Goal: Information Seeking & Learning: Check status

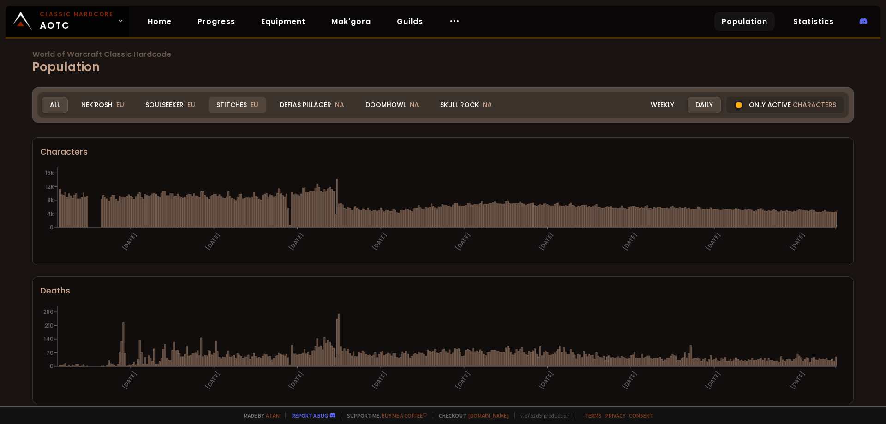
click at [238, 106] on div "Stitches EU" at bounding box center [238, 105] width 58 height 16
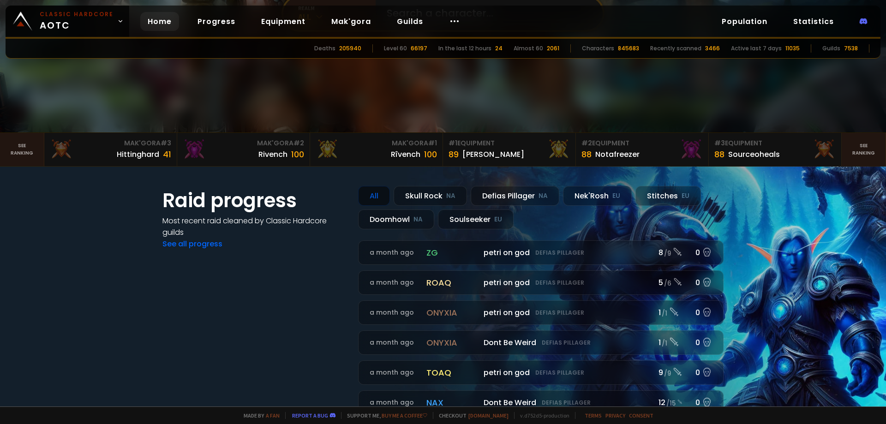
scroll to position [185, 0]
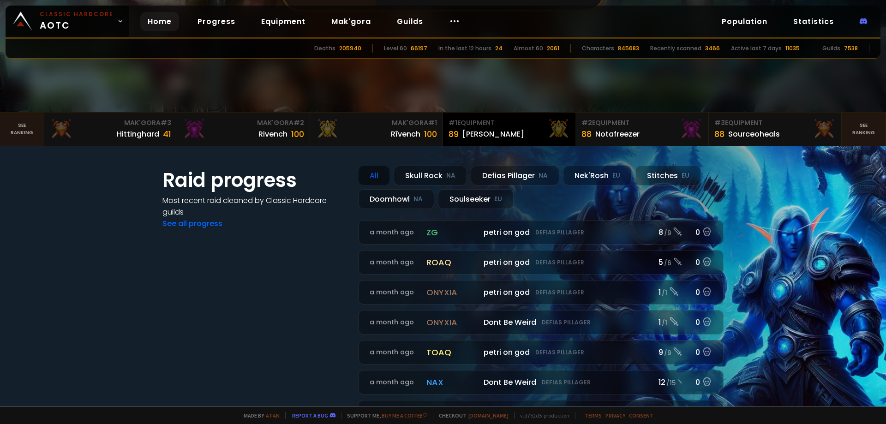
click at [473, 134] on div "[PERSON_NAME]" at bounding box center [494, 134] width 62 height 12
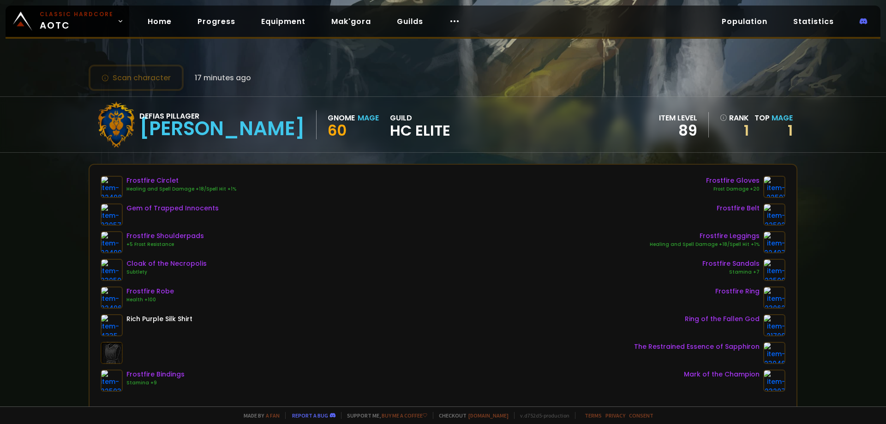
click at [832, 176] on div "Scan character 17 minutes ago Defias Pillager Eliana Gnome Mage 60 guild HC Eli…" at bounding box center [443, 203] width 886 height 407
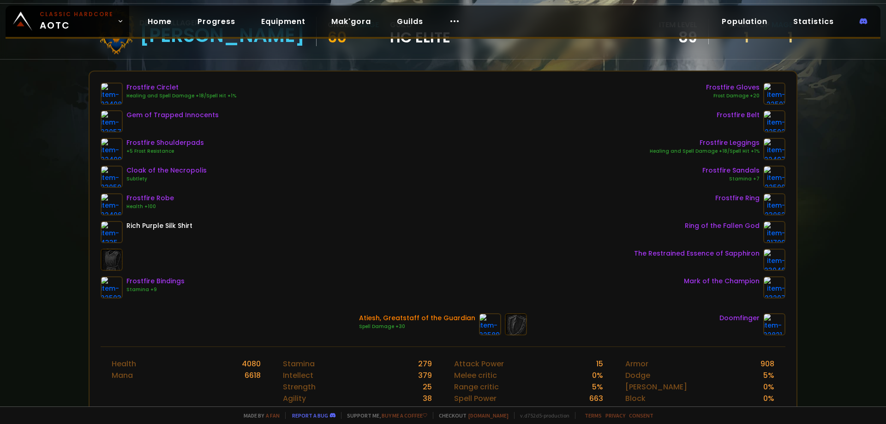
scroll to position [92, 0]
